Goal: Task Accomplishment & Management: Complete application form

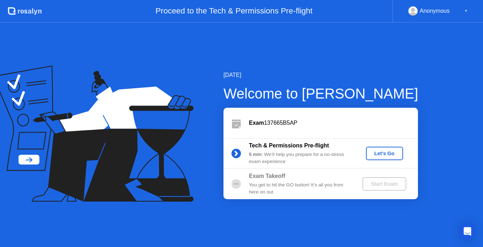
click at [381, 154] on div "Let's Go" at bounding box center [384, 153] width 31 height 6
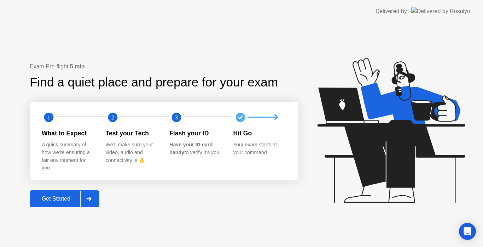
click at [89, 195] on div at bounding box center [88, 198] width 17 height 16
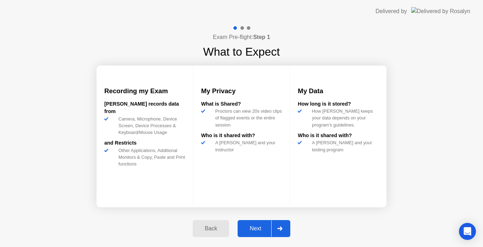
click at [280, 227] on icon at bounding box center [279, 228] width 5 height 4
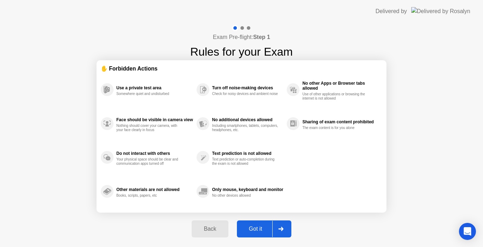
click at [256, 231] on div "Got it" at bounding box center [255, 228] width 33 height 6
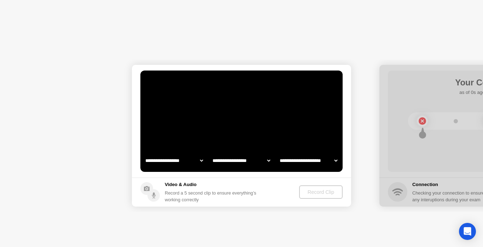
select select "**********"
select select "*******"
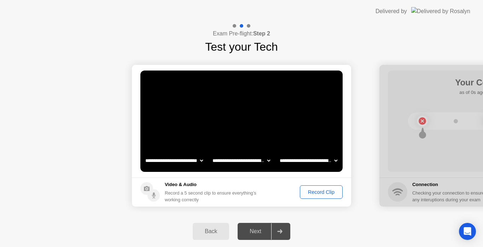
click at [322, 192] on div "Record Clip" at bounding box center [322, 192] width 38 height 6
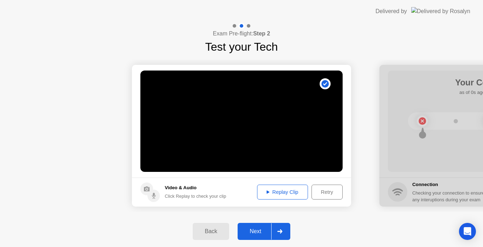
click at [271, 192] on div "Replay Clip" at bounding box center [283, 192] width 46 height 6
click at [324, 194] on div "Retry" at bounding box center [327, 192] width 26 height 6
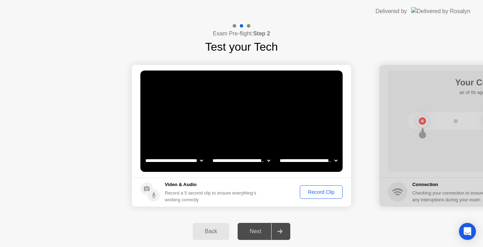
click at [319, 190] on div "Record Clip" at bounding box center [322, 192] width 38 height 6
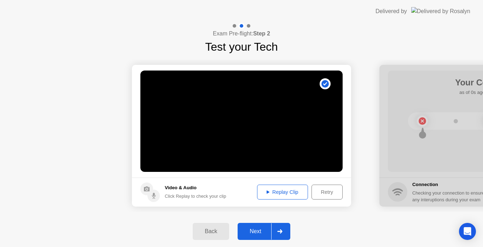
click at [280, 190] on div "Replay Clip" at bounding box center [283, 192] width 46 height 6
click at [279, 232] on icon at bounding box center [279, 231] width 5 height 4
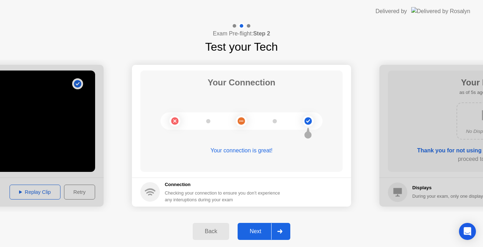
click at [279, 232] on icon at bounding box center [279, 231] width 5 height 4
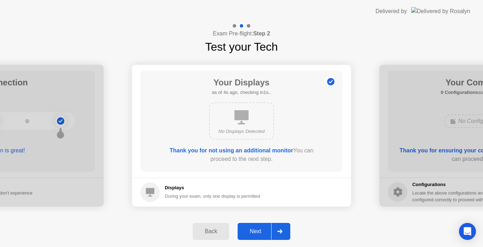
click at [279, 232] on icon at bounding box center [279, 231] width 5 height 4
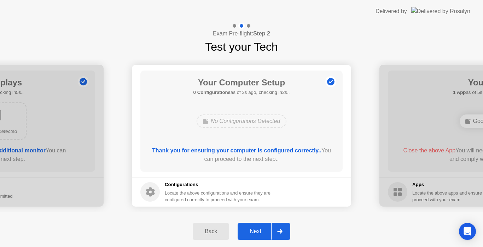
click at [279, 232] on icon at bounding box center [279, 231] width 5 height 4
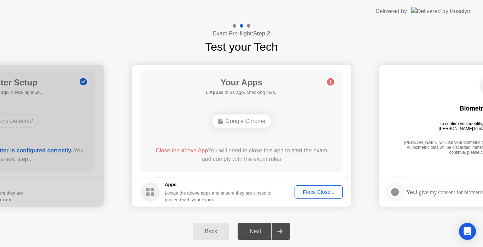
click at [281, 232] on icon at bounding box center [279, 231] width 5 height 4
click at [250, 121] on div "Google Chrome" at bounding box center [241, 120] width 59 height 13
click at [244, 121] on div "Google Chrome" at bounding box center [241, 120] width 59 height 13
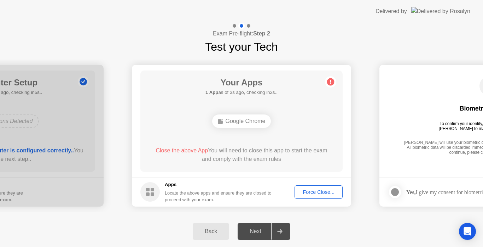
click at [310, 192] on div "Force Close..." at bounding box center [318, 192] width 43 height 6
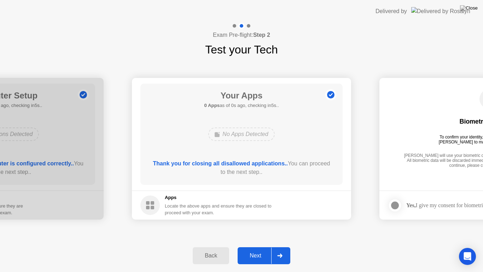
click at [278, 246] on icon at bounding box center [279, 255] width 5 height 4
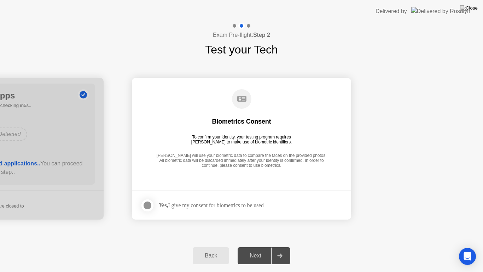
click at [148, 205] on div at bounding box center [147, 205] width 8 height 8
click at [281, 246] on icon at bounding box center [279, 255] width 5 height 4
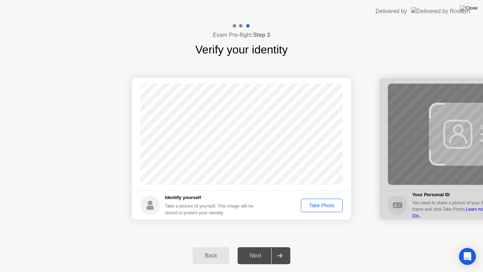
click at [315, 205] on div "Take Photo" at bounding box center [322, 205] width 37 height 6
click at [279, 246] on icon at bounding box center [279, 255] width 5 height 4
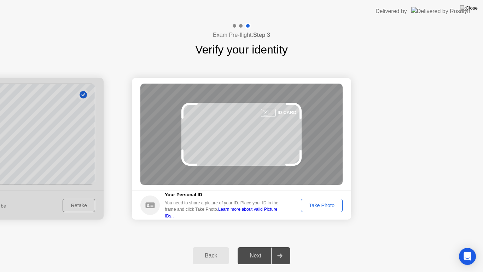
click at [328, 202] on div "Take Photo" at bounding box center [322, 205] width 37 height 6
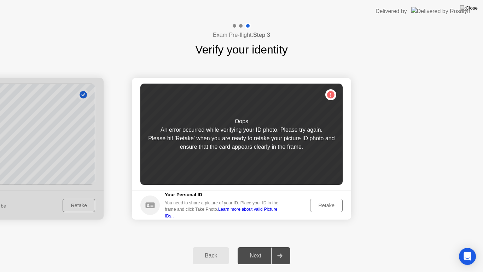
click at [324, 204] on div "Retake" at bounding box center [327, 205] width 28 height 6
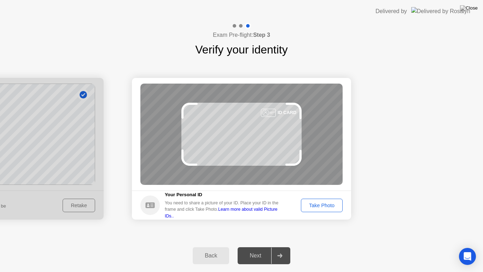
click at [324, 204] on div "Take Photo" at bounding box center [322, 205] width 37 height 6
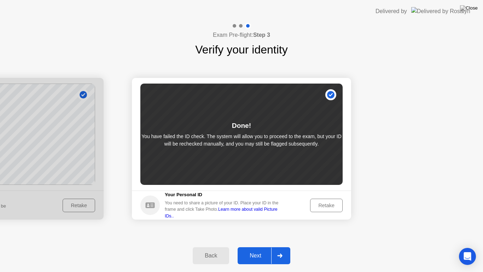
click at [324, 204] on div "Retake" at bounding box center [327, 205] width 28 height 6
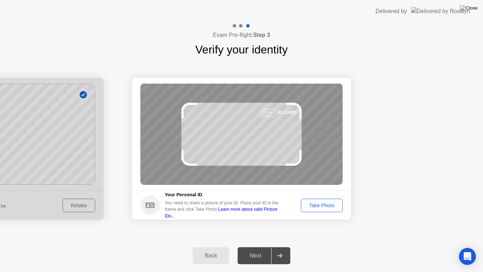
click at [324, 204] on div "Take Photo" at bounding box center [322, 205] width 37 height 6
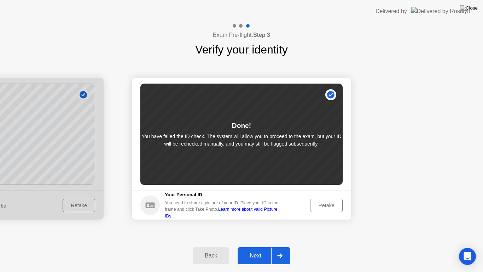
click at [280, 246] on icon at bounding box center [279, 255] width 5 height 4
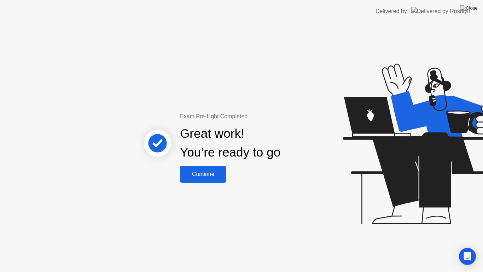
click at [206, 176] on div "Continue" at bounding box center [203, 174] width 42 height 6
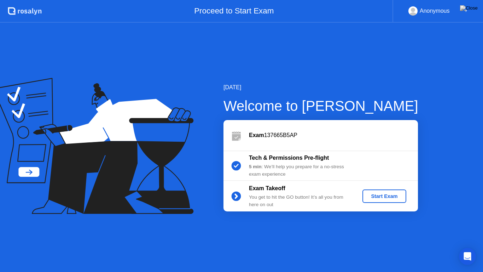
click at [380, 196] on div "Start Exam" at bounding box center [385, 196] width 38 height 6
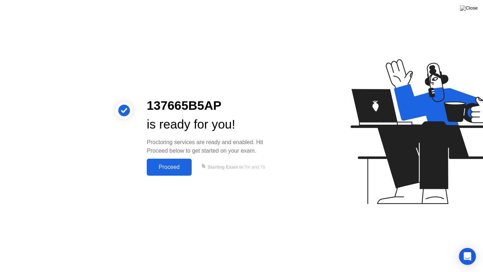
click at [170, 170] on div "Proceed" at bounding box center [169, 167] width 41 height 6
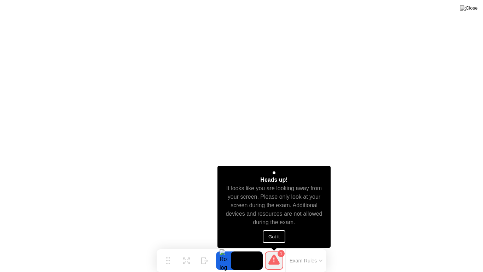
click at [276, 238] on button "Got it" at bounding box center [274, 236] width 23 height 13
